Goal: Task Accomplishment & Management: Use online tool/utility

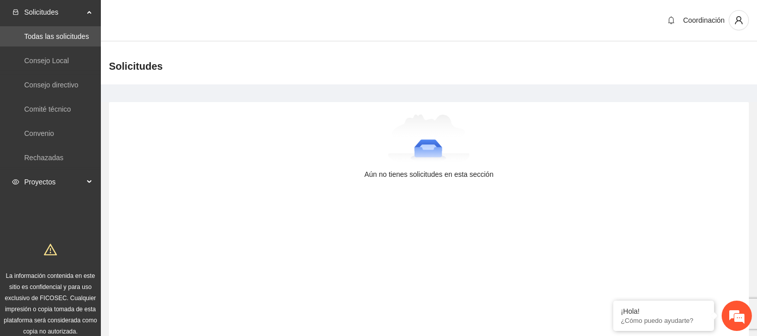
click at [47, 187] on span "Proyectos" at bounding box center [54, 182] width 60 height 20
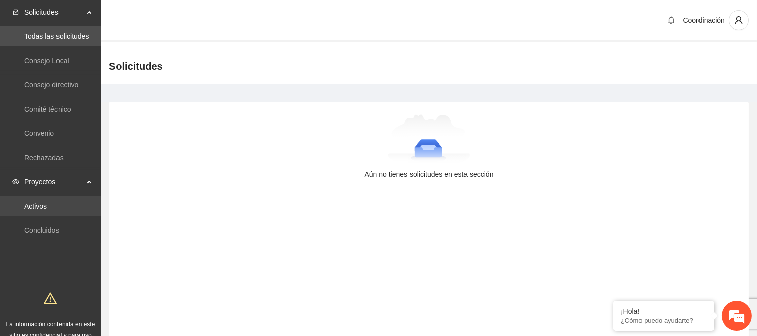
click at [47, 210] on link "Activos" at bounding box center [35, 206] width 23 height 8
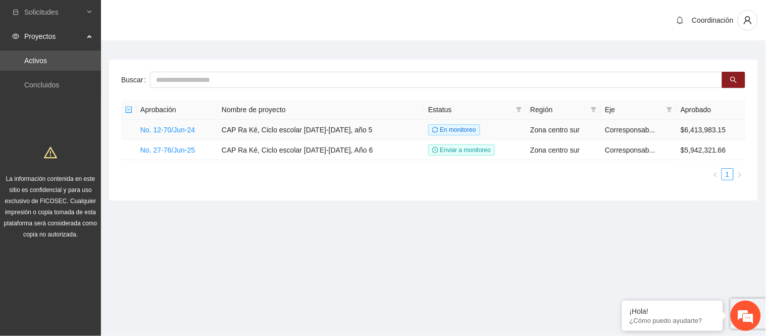
click at [320, 168] on ul "1" at bounding box center [433, 174] width 624 height 12
click at [172, 152] on link "No. 27-76/Jun-25" at bounding box center [167, 150] width 54 height 8
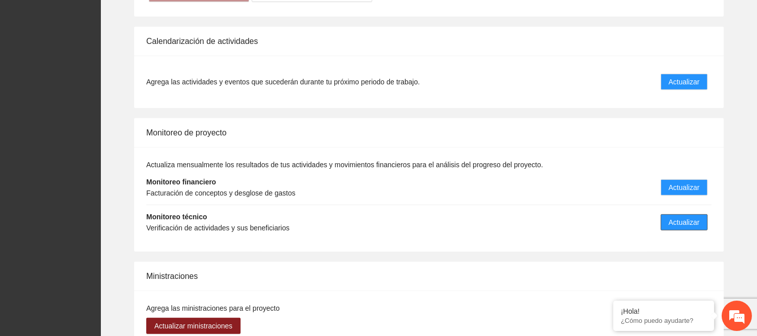
scroll to position [1011, 0]
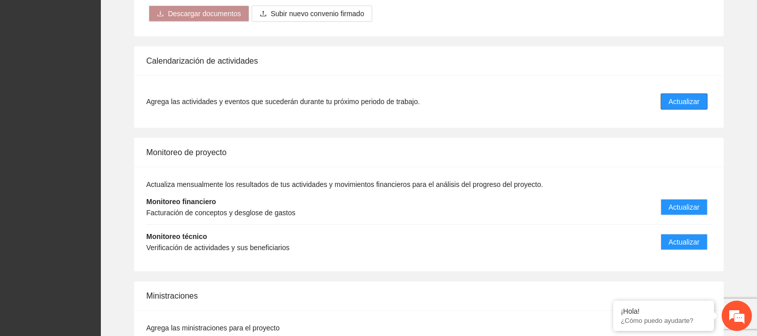
click at [668, 93] on button "Actualizar" at bounding box center [684, 101] width 47 height 16
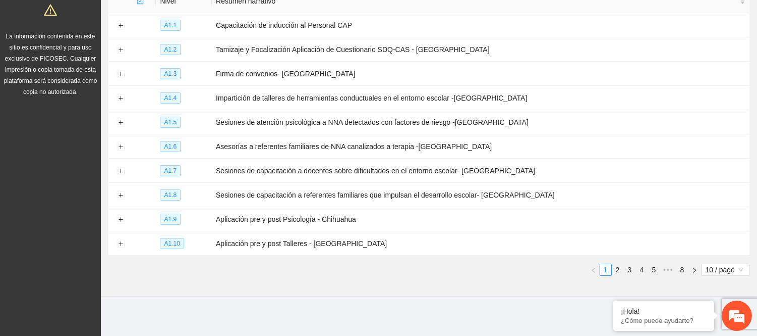
scroll to position [145, 0]
click at [642, 267] on link "4" at bounding box center [642, 268] width 11 height 11
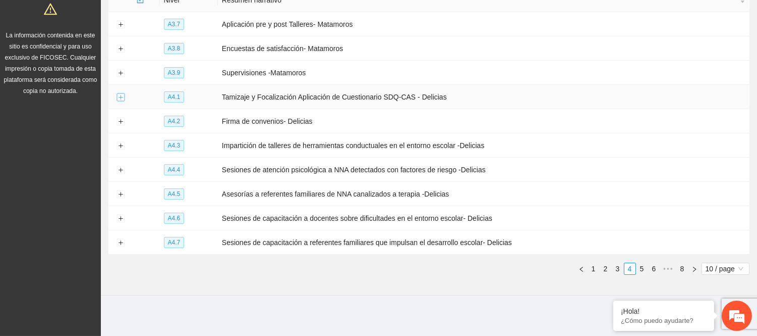
click at [120, 93] on button "Expand row" at bounding box center [121, 97] width 8 height 8
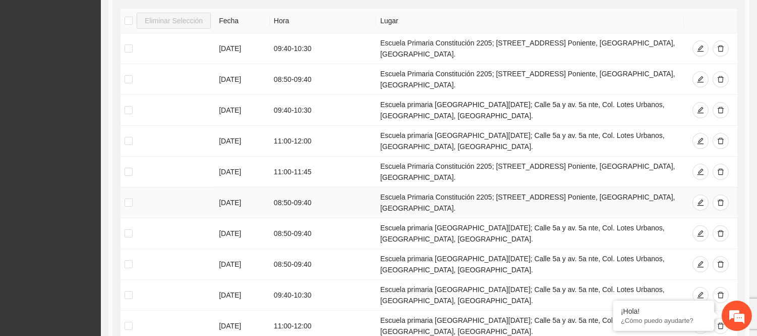
scroll to position [313, 0]
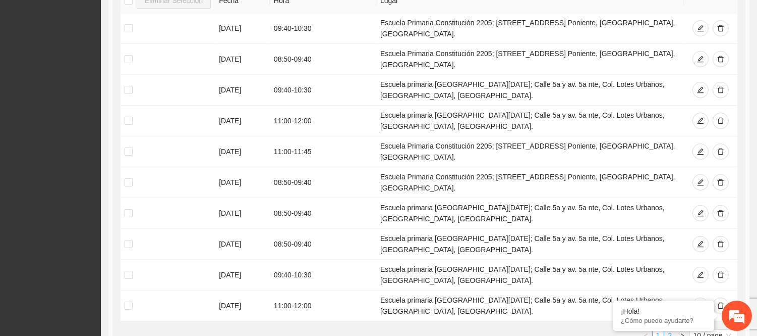
click at [674, 330] on link "2" at bounding box center [670, 335] width 11 height 11
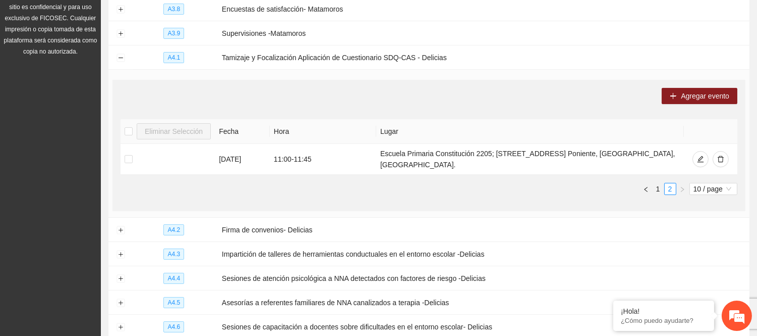
scroll to position [175, 0]
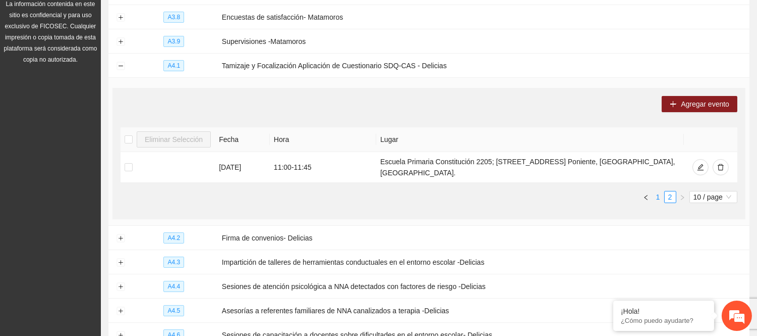
click at [657, 192] on link "1" at bounding box center [658, 196] width 11 height 11
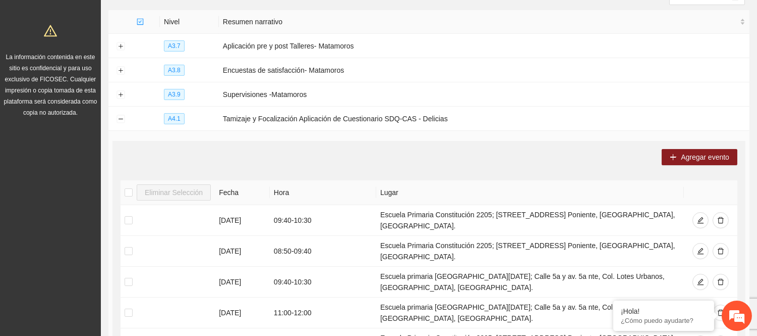
scroll to position [119, 0]
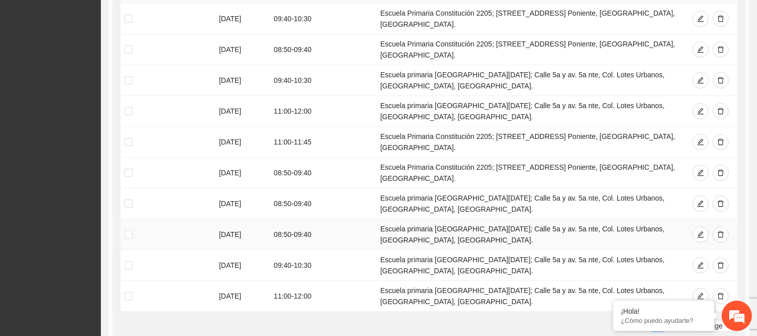
scroll to position [343, 0]
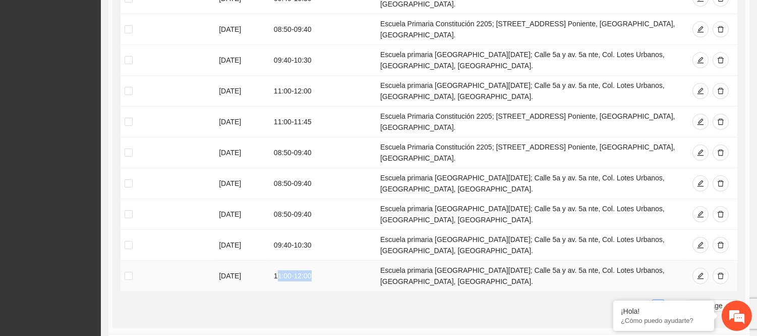
drag, startPoint x: 280, startPoint y: 213, endPoint x: 334, endPoint y: 214, distance: 54.0
click at [334, 260] on td "11:00 - 12:00" at bounding box center [323, 275] width 106 height 31
click at [335, 260] on td "11:00 - 12:00" at bounding box center [323, 275] width 106 height 31
click at [476, 264] on div "Agregar evento Eliminar Selección Fecha Hora Lugar 03/09/2025 09:40 - 10:30 Esc…" at bounding box center [429, 123] width 633 height 408
drag, startPoint x: 399, startPoint y: 217, endPoint x: 517, endPoint y: 211, distance: 117.8
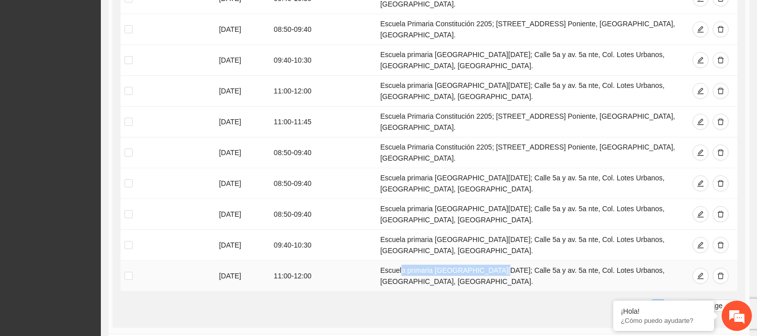
click at [502, 260] on td "Escuela primaria 20 de Noviembre 2570; Calle 5a y av. 5a nte, Col. Lotes Urbano…" at bounding box center [530, 275] width 308 height 31
click at [519, 260] on td "Escuela primaria 20 de Noviembre 2570; Calle 5a y av. 5a nte, Col. Lotes Urbano…" at bounding box center [530, 275] width 308 height 31
click at [670, 300] on link "2" at bounding box center [670, 305] width 11 height 11
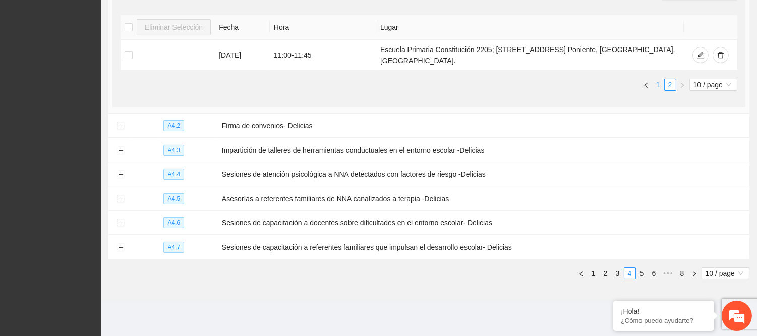
click at [663, 79] on link "1" at bounding box center [658, 84] width 11 height 11
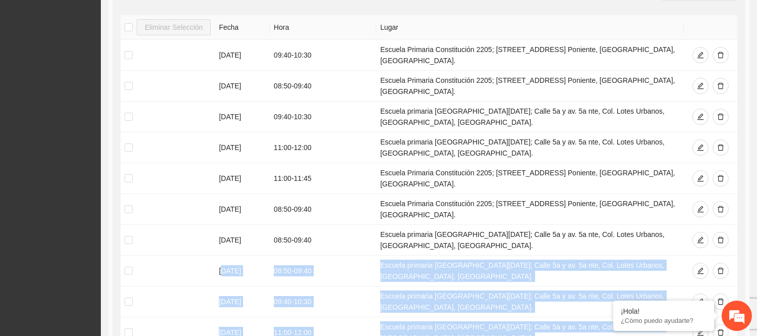
drag, startPoint x: 221, startPoint y: 215, endPoint x: 375, endPoint y: 288, distance: 170.9
click at [375, 288] on div "Eliminar Selección Fecha Hora Lugar 03/09/2025 09:40 - 10:30 Escuela Primaria C…" at bounding box center [429, 191] width 617 height 353
click at [276, 317] on td "11:00 - 12:00" at bounding box center [323, 332] width 106 height 31
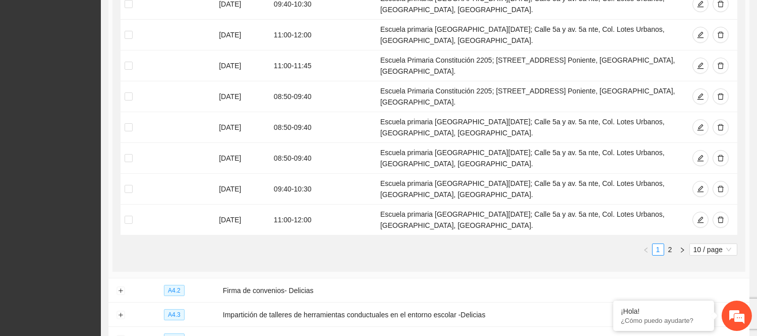
click at [675, 244] on link "2" at bounding box center [670, 249] width 11 height 11
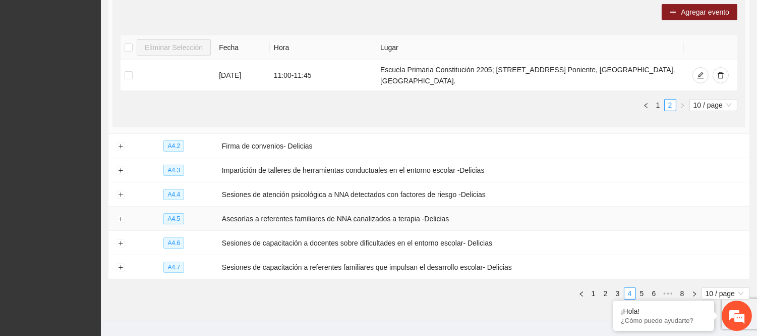
scroll to position [231, 0]
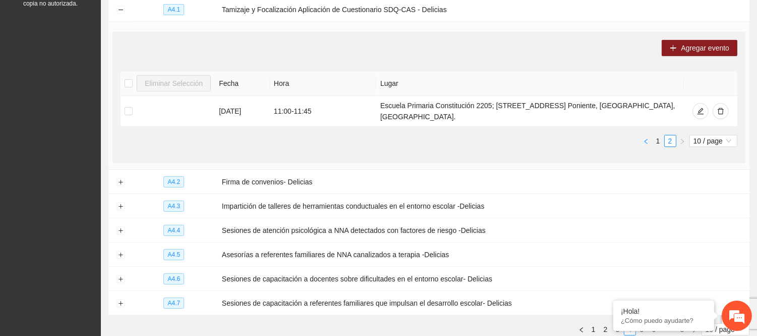
click at [650, 135] on button "button" at bounding box center [646, 141] width 12 height 12
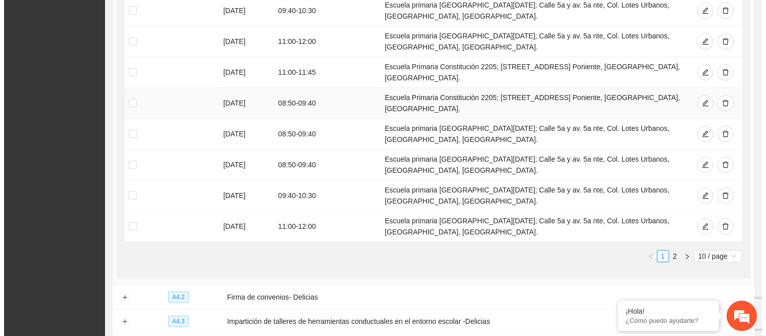
scroll to position [399, 0]
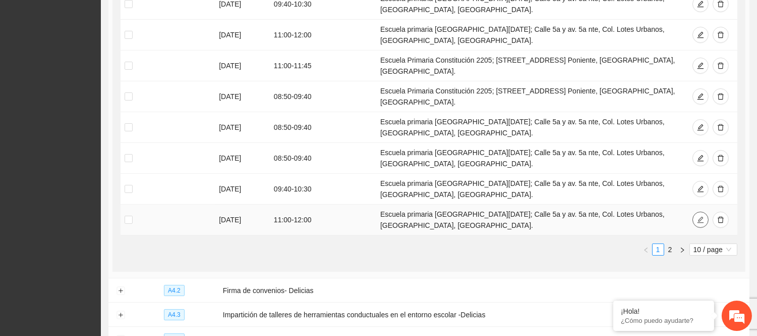
click at [703, 216] on icon "edit" at bounding box center [700, 219] width 7 height 7
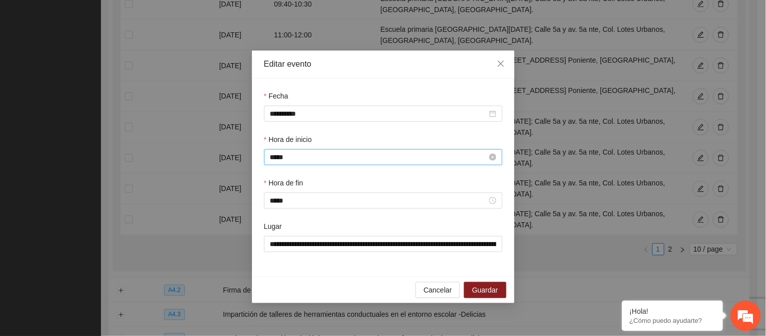
click at [303, 153] on input "*****" at bounding box center [378, 156] width 217 height 11
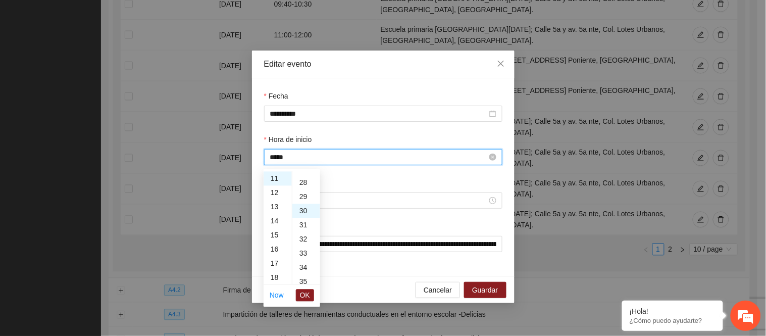
scroll to position [424, 0]
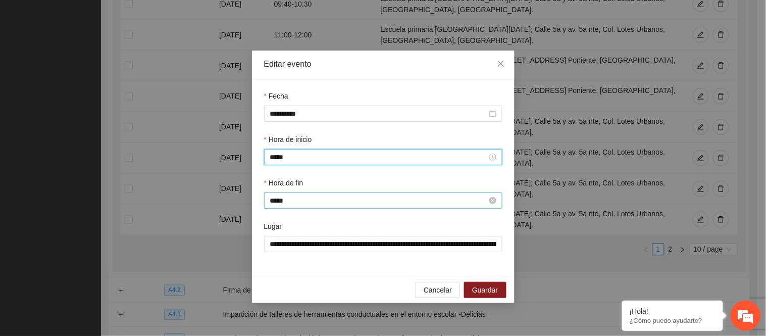
type input "*****"
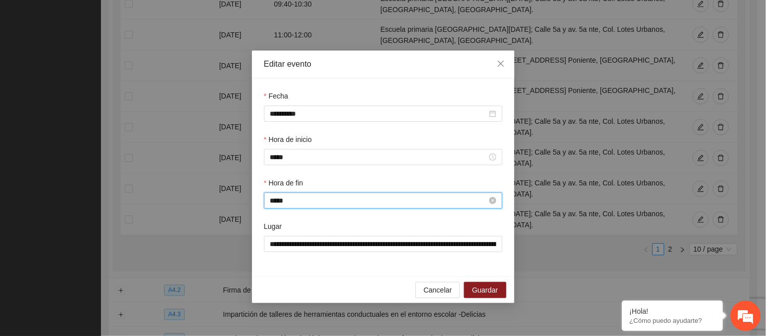
click at [335, 201] on input "*****" at bounding box center [378, 200] width 217 height 11
type input "*****"
click at [505, 290] on button "Guardar" at bounding box center [485, 290] width 42 height 16
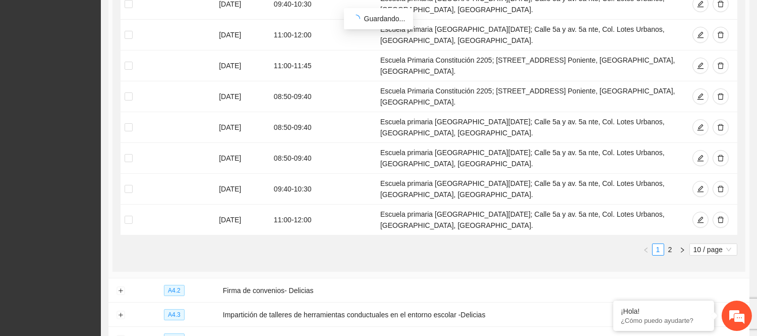
click at [361, 210] on div "Agregar evento Eliminar Selección Fecha Hora Lugar 03/09/2025 09:40 - 10:30 Esc…" at bounding box center [429, 67] width 633 height 408
